Goal: Check status: Check status

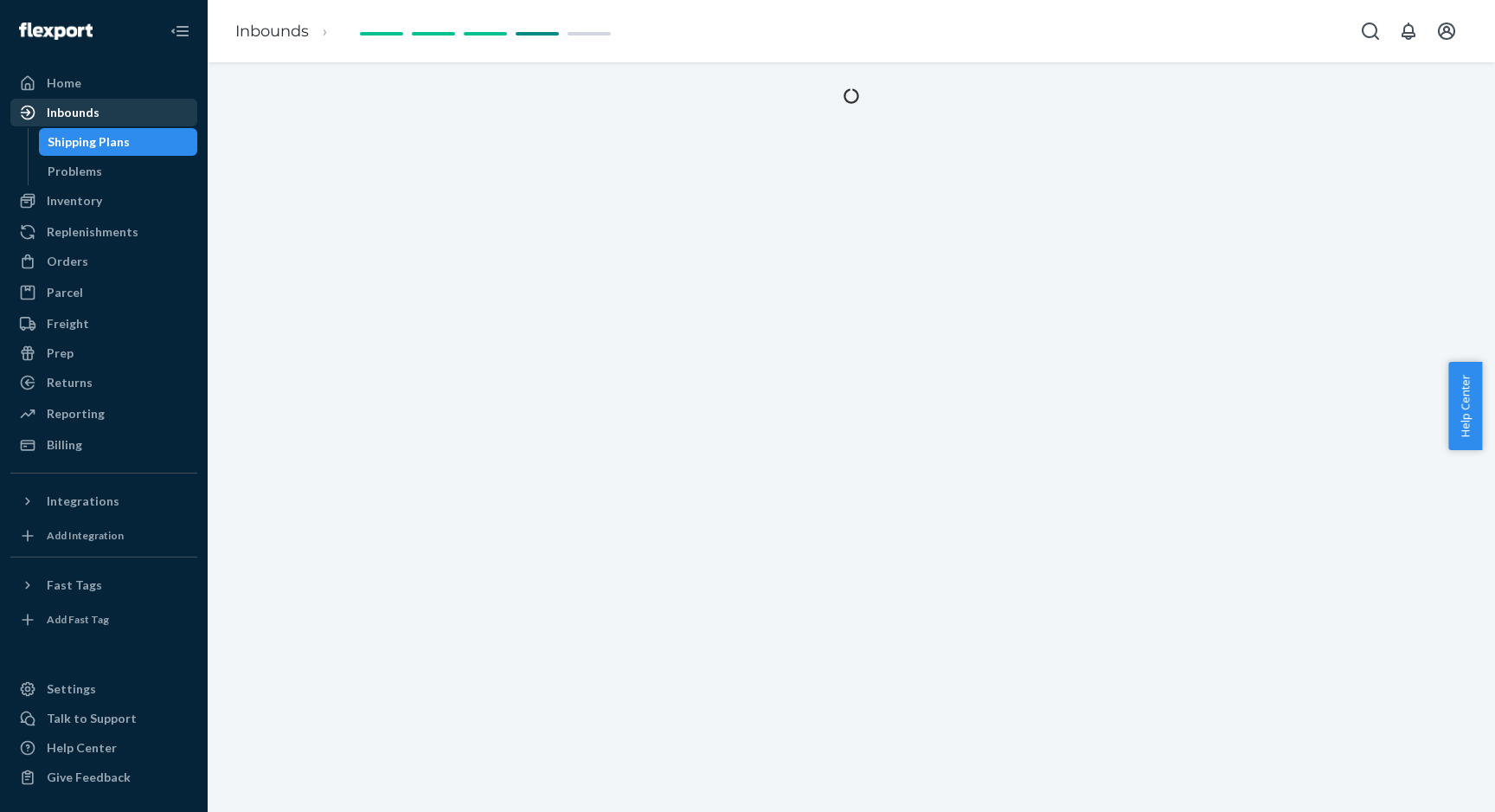
click at [95, 112] on div "Inbounds" at bounding box center [73, 113] width 53 height 18
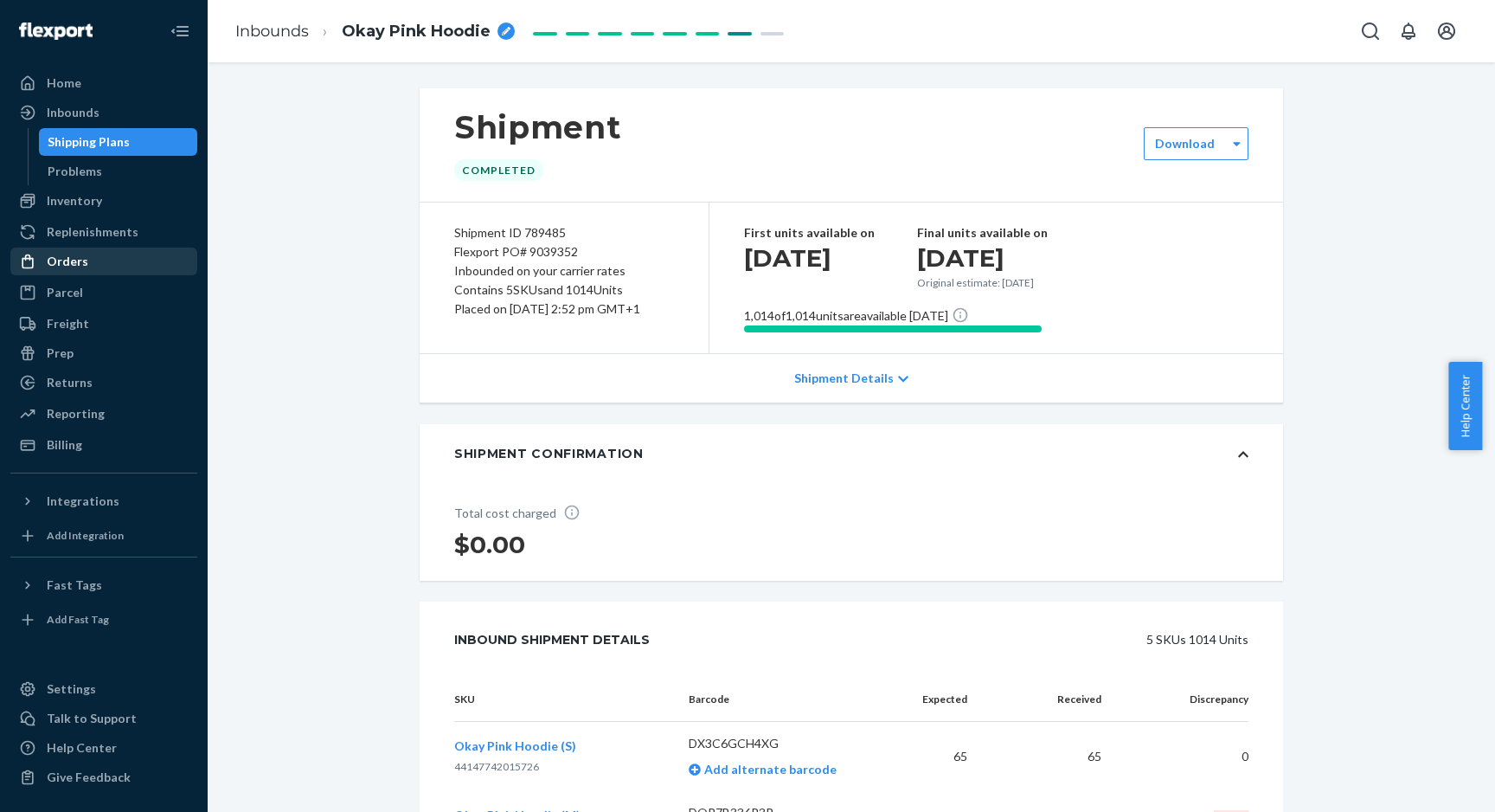
click at [87, 255] on div "Orders" at bounding box center [103, 261] width 184 height 24
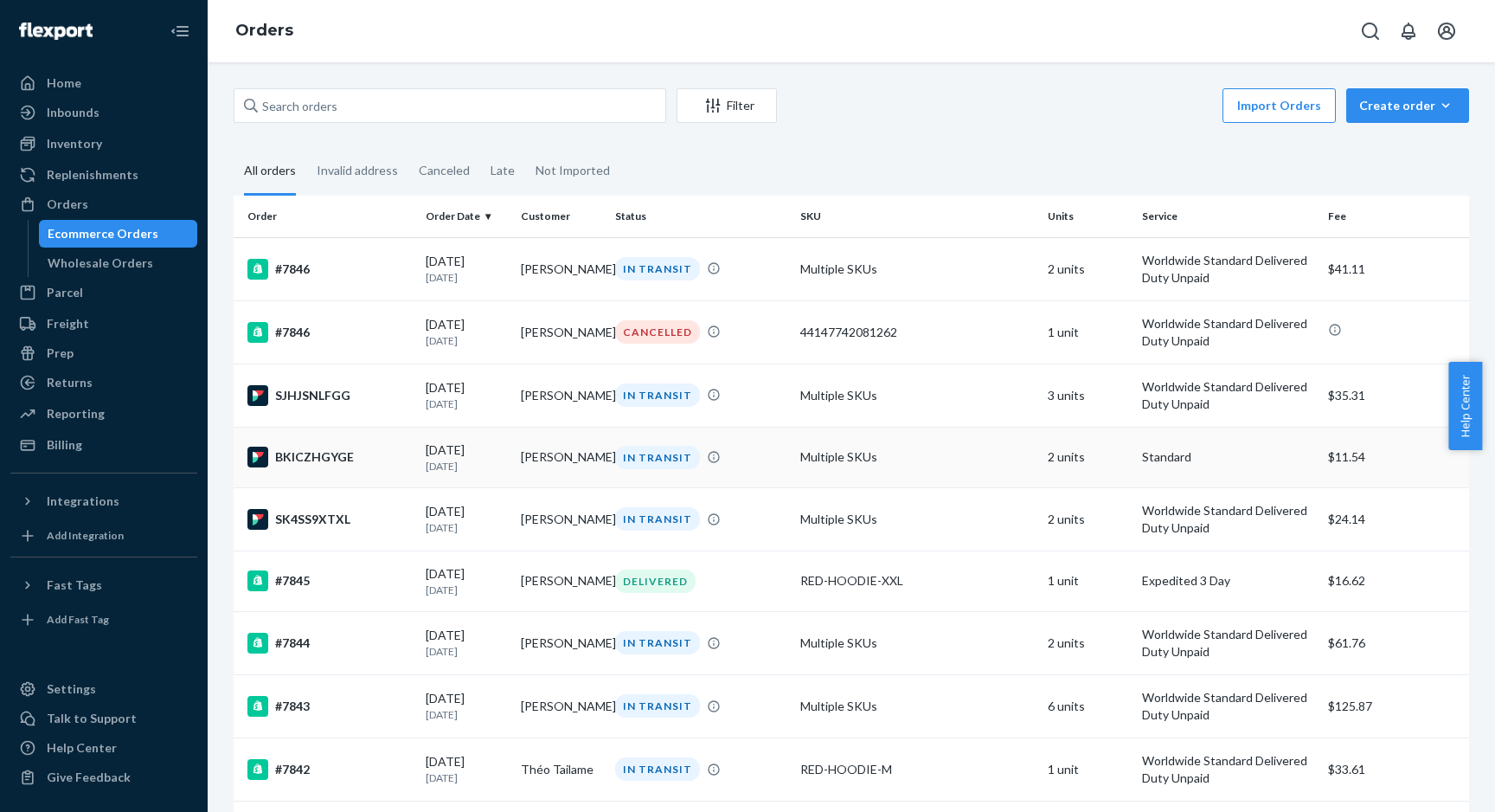
click at [452, 455] on div "[DATE] [DATE]" at bounding box center [466, 457] width 81 height 32
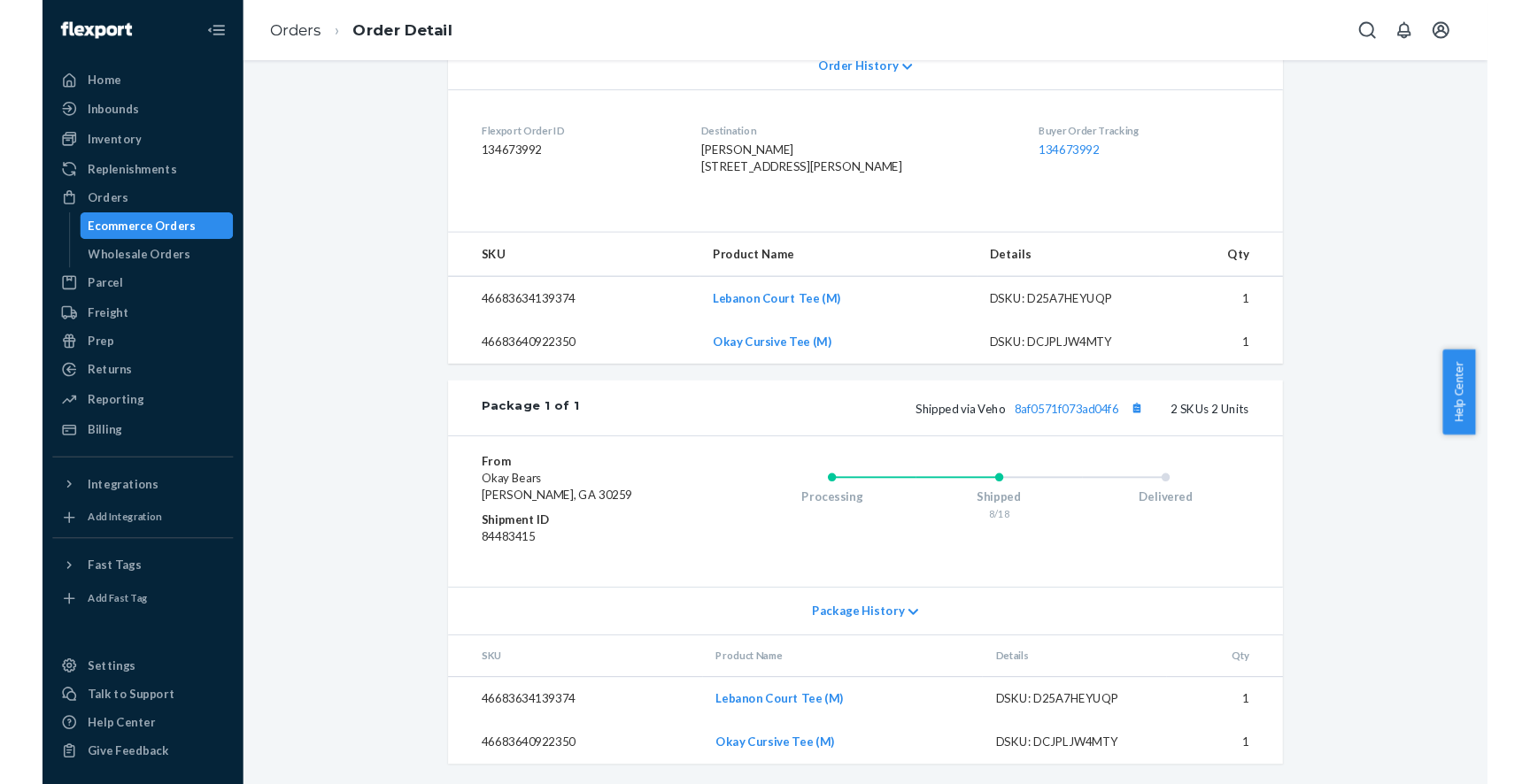
scroll to position [436, 0]
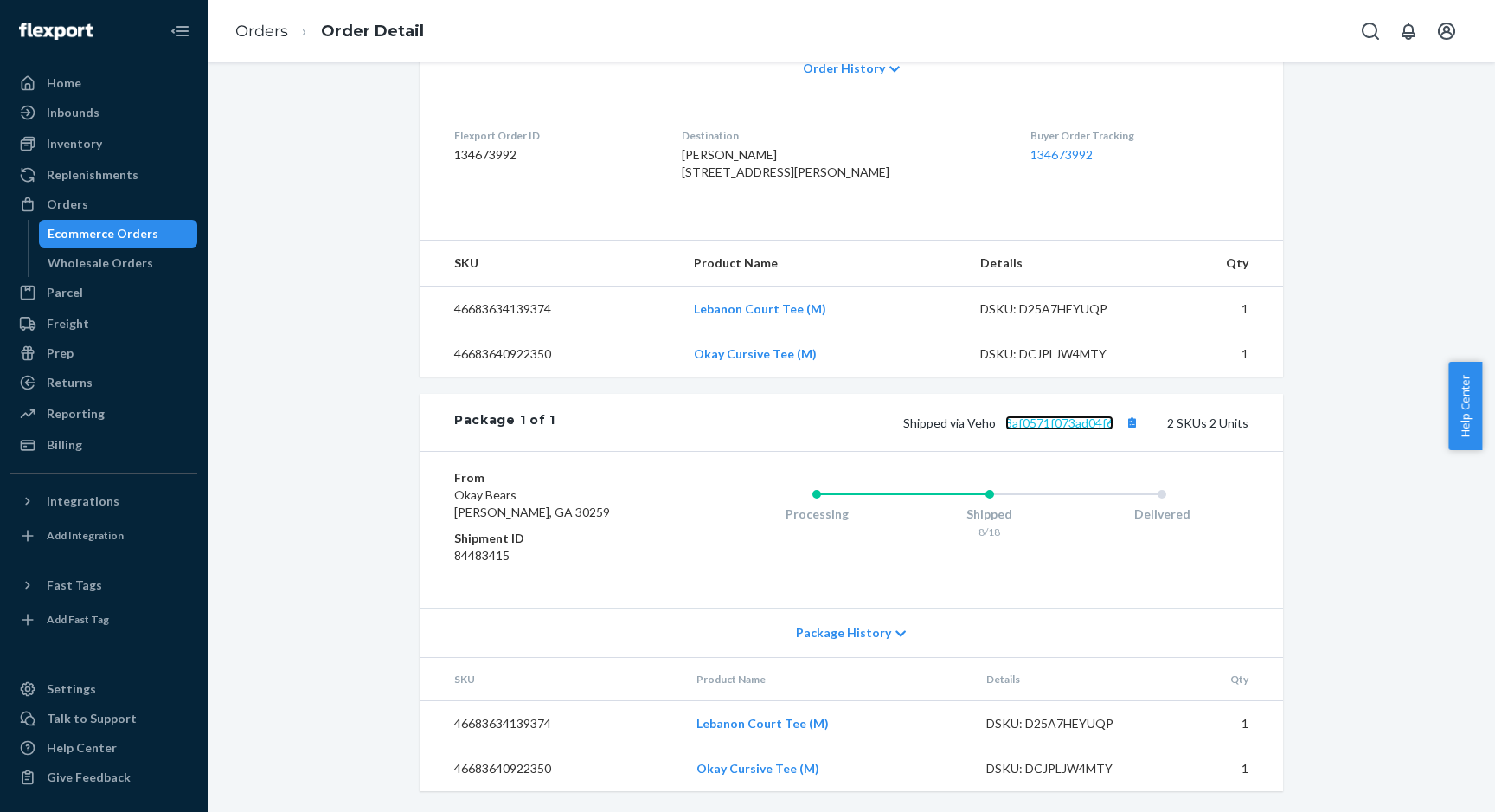
click at [1050, 421] on link "8af0571f073ad04f6" at bounding box center [1059, 422] width 108 height 15
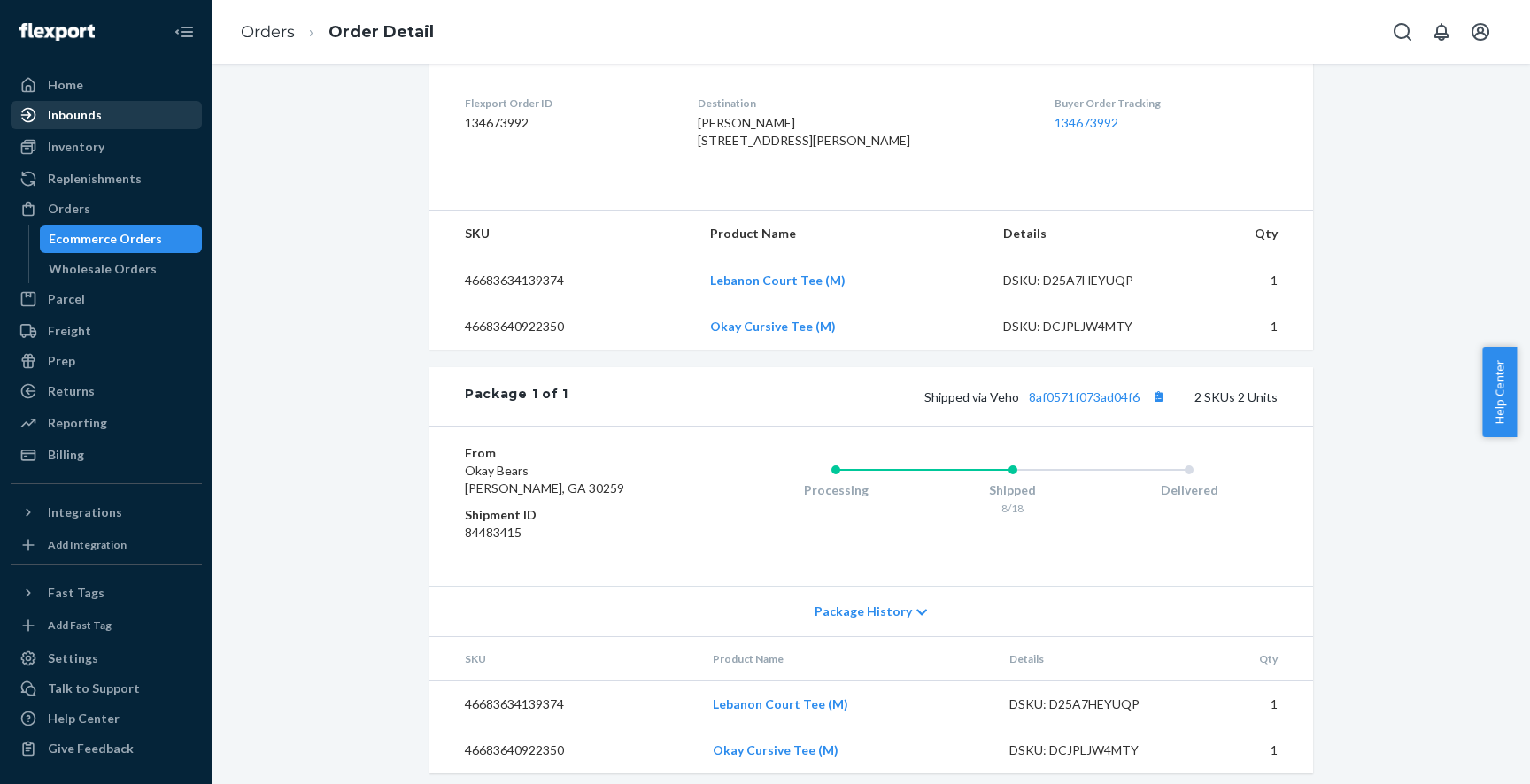
click at [79, 118] on div "Inbounds" at bounding box center [75, 115] width 54 height 18
